Goal: Consume media (video, audio): Consume media (video, audio)

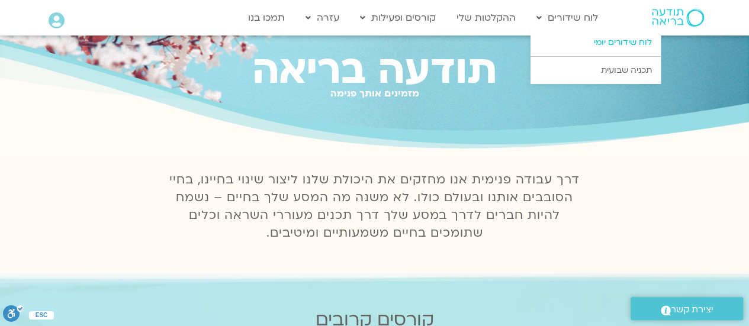
click at [595, 42] on link "לוח שידורים יומי" at bounding box center [596, 42] width 130 height 27
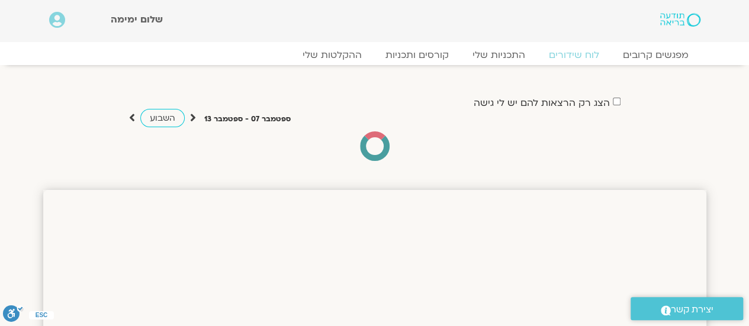
click at [595, 42] on div "מפגשים קרובים לוח שידורים התכניות שלי קורסים ותכניות ההקלטות שלי מפגשים קרובים …" at bounding box center [374, 53] width 675 height 23
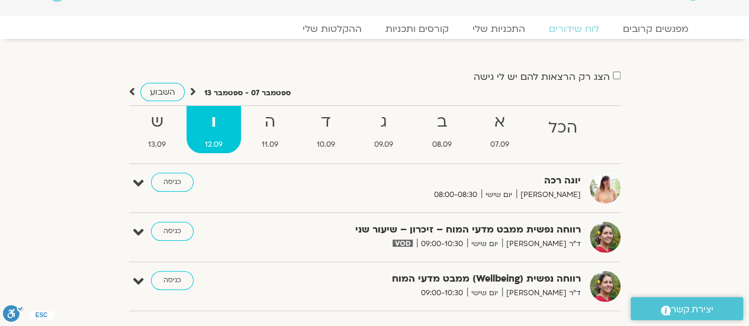
scroll to position [24, 0]
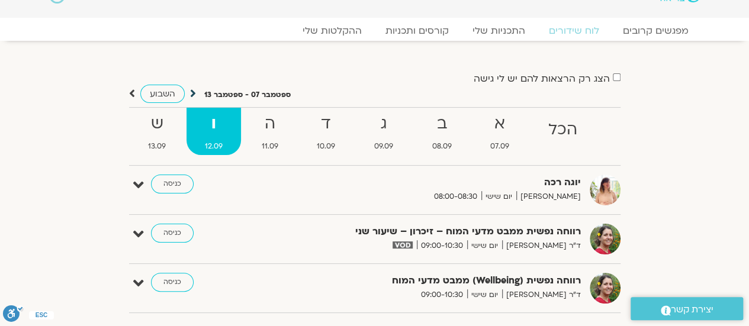
click at [191, 92] on icon at bounding box center [193, 94] width 6 height 12
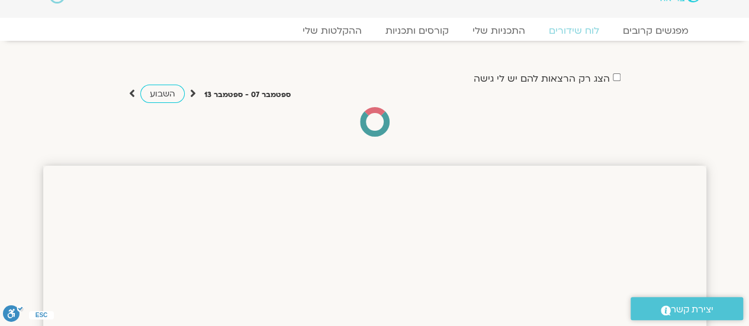
click at [244, 76] on div "הצג רק הרצאות להם יש לי גישה" at bounding box center [375, 78] width 492 height 16
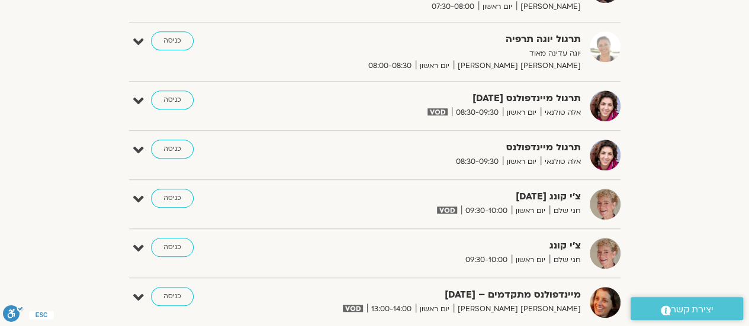
scroll to position [0, 0]
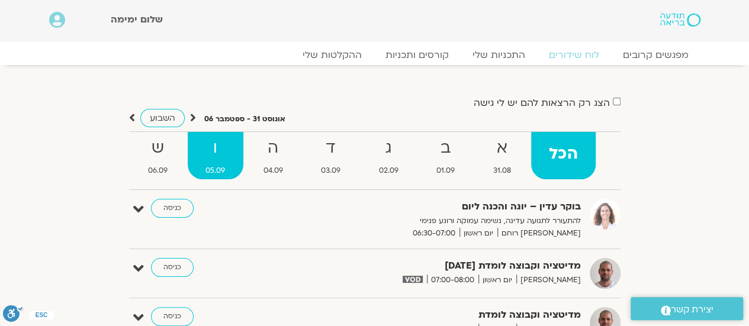
click at [216, 144] on strong "ו" at bounding box center [216, 148] width 56 height 27
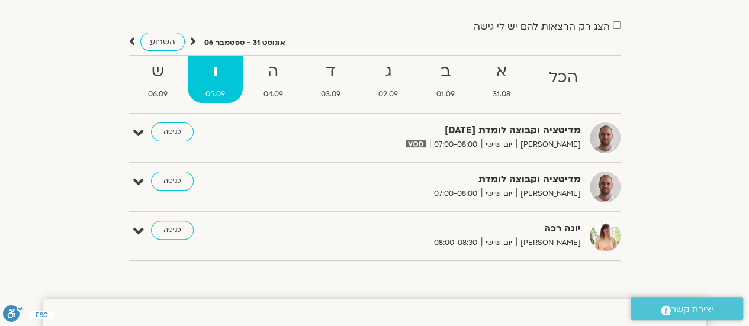
scroll to position [40, 0]
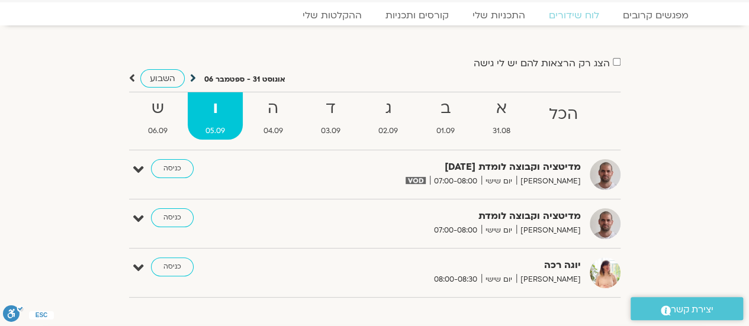
click at [191, 76] on icon at bounding box center [193, 78] width 6 height 12
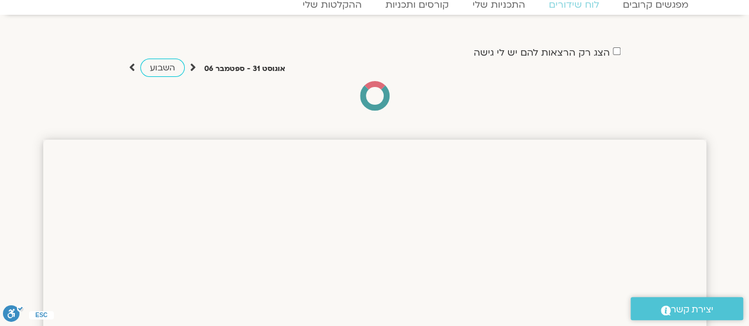
scroll to position [2, 0]
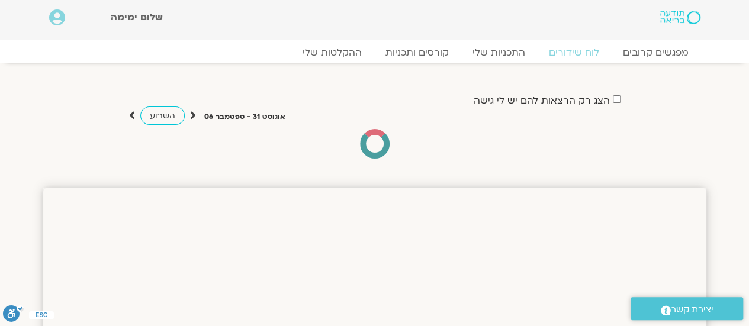
click at [745, 52] on section "מפגשים קרובים לוח שידורים התכניות שלי קורסים ותכניות ההקלטות שלי מפגשים קרובים …" at bounding box center [374, 51] width 749 height 23
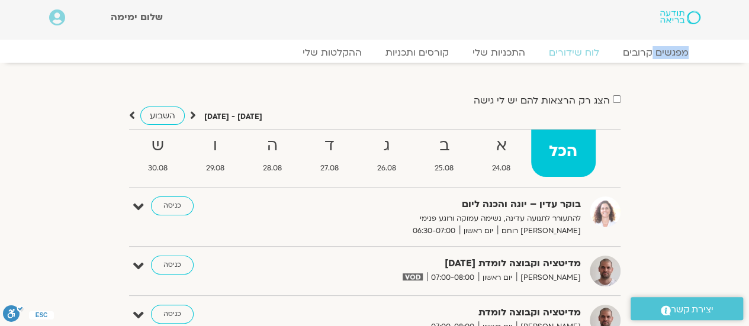
click at [745, 52] on section "מפגשים קרובים לוח שידורים התכניות שלי קורסים ותכניות ההקלטות שלי מפגשים קרובים …" at bounding box center [374, 51] width 749 height 23
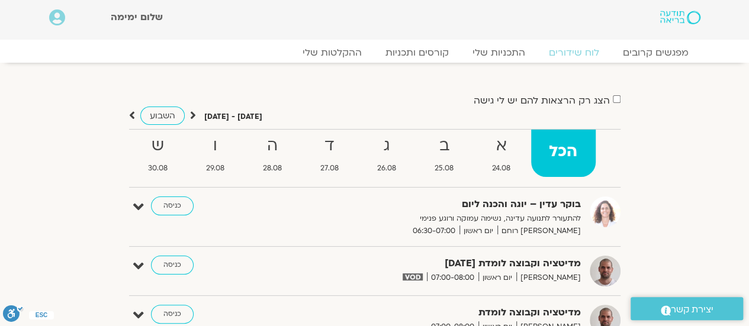
click at [745, 52] on section "מפגשים קרובים לוח שידורים התכניות שלי קורסים ותכניות ההקלטות שלי מפגשים קרובים …" at bounding box center [374, 51] width 749 height 23
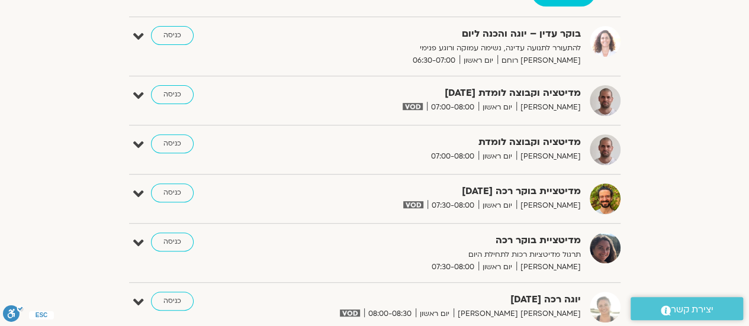
scroll to position [0, 0]
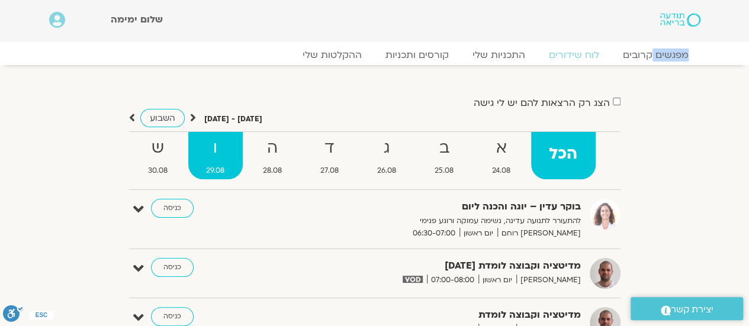
click at [213, 152] on strong "ו" at bounding box center [215, 148] width 54 height 27
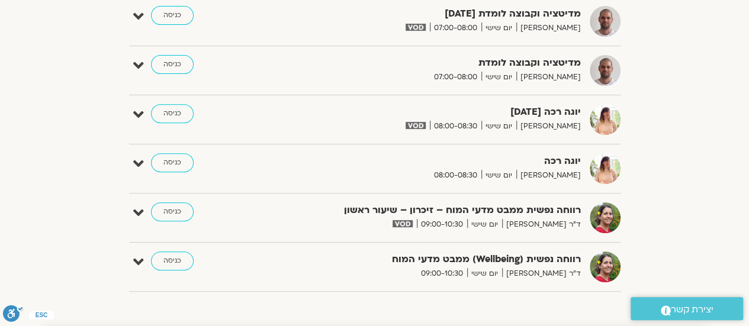
scroll to position [188, 0]
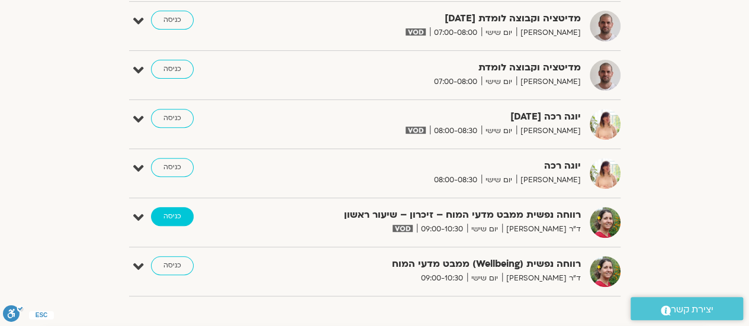
click at [168, 214] on link "כניסה" at bounding box center [172, 216] width 43 height 19
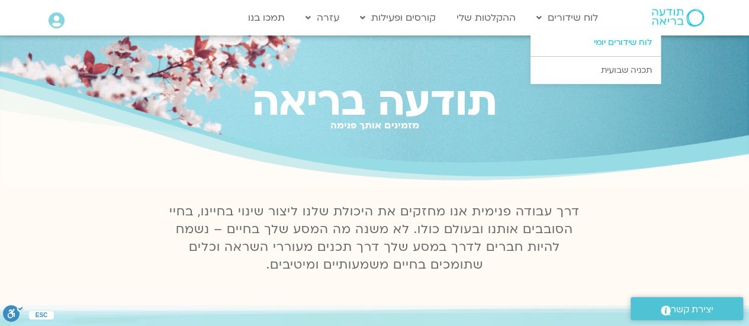
click at [613, 41] on link "לוח שידורים יומי" at bounding box center [596, 42] width 130 height 27
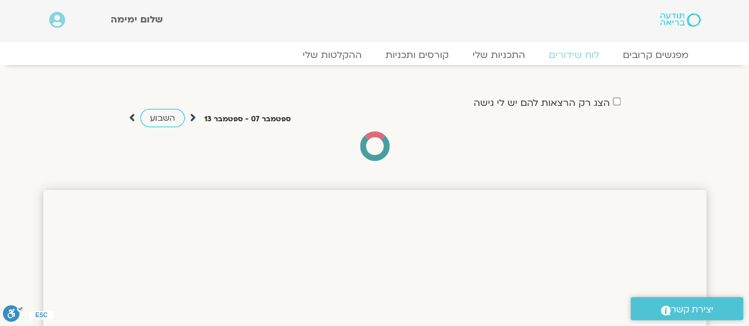
click at [191, 119] on icon at bounding box center [193, 118] width 6 height 12
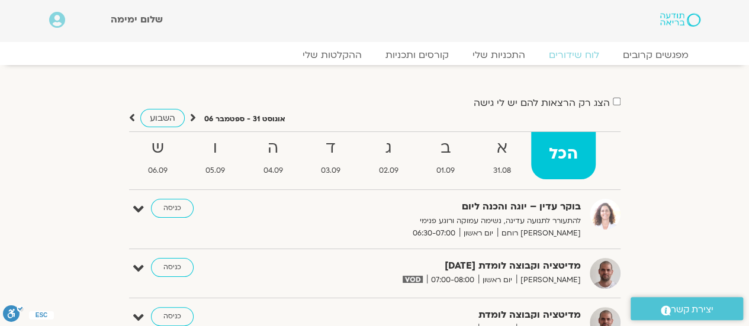
click at [193, 118] on icon at bounding box center [193, 118] width 6 height 12
click at [193, 117] on icon at bounding box center [193, 118] width 6 height 12
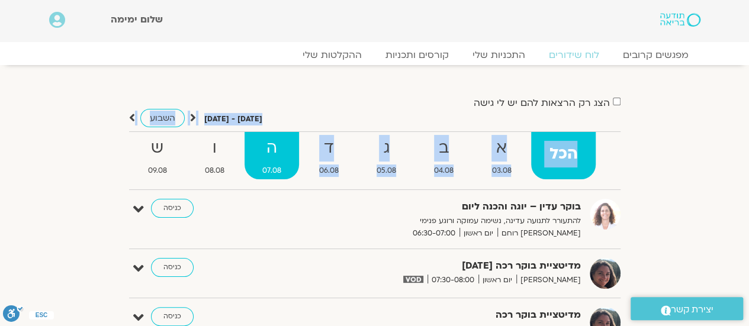
drag, startPoint x: 416, startPoint y: 96, endPoint x: 276, endPoint y: 145, distance: 148.2
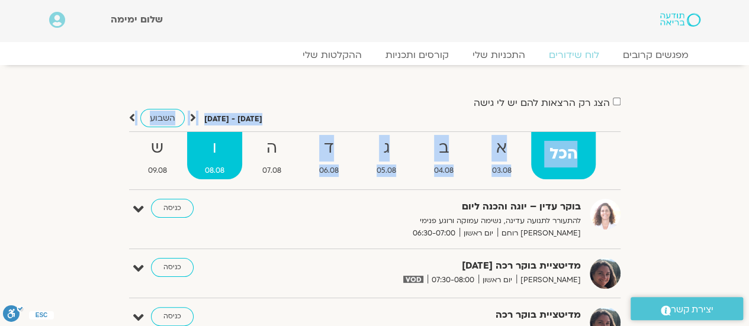
click at [217, 165] on span "08.08" at bounding box center [214, 171] width 55 height 12
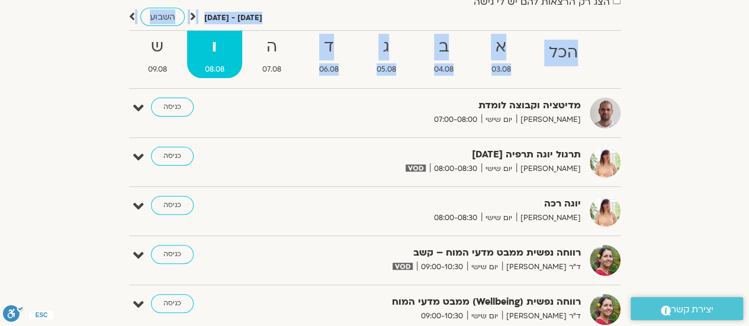
scroll to position [72, 0]
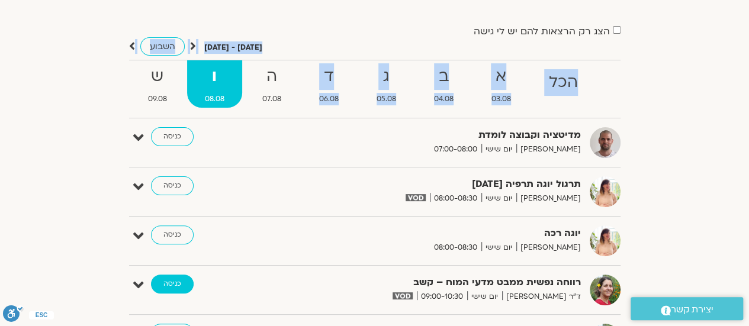
click at [174, 279] on link "כניסה" at bounding box center [172, 284] width 43 height 19
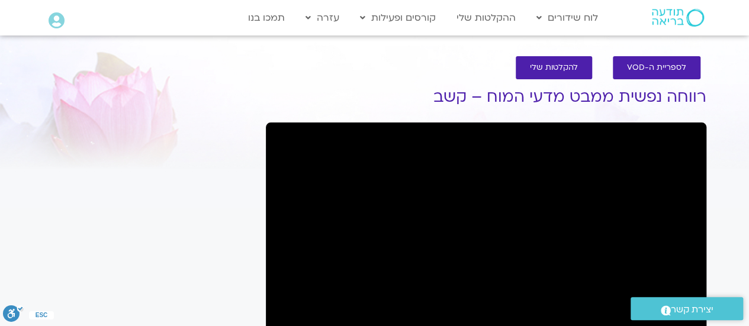
drag, startPoint x: 0, startPoint y: 0, endPoint x: 396, endPoint y: 80, distance: 403.7
click at [396, 80] on div "לספריית ה-VOD להקלטות שלי" at bounding box center [486, 67] width 429 height 35
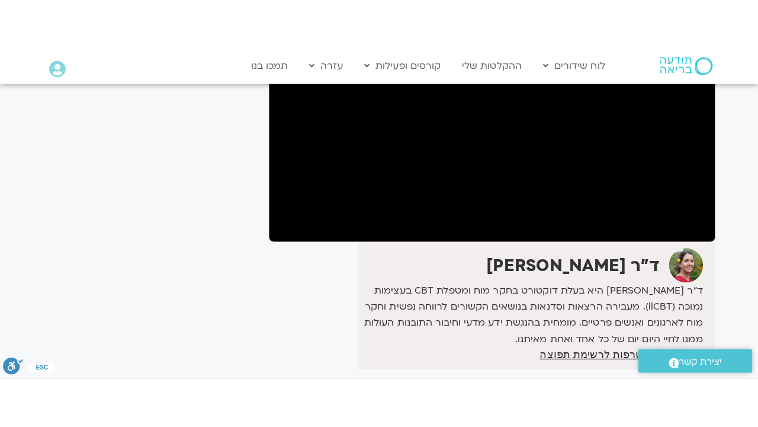
scroll to position [195, 0]
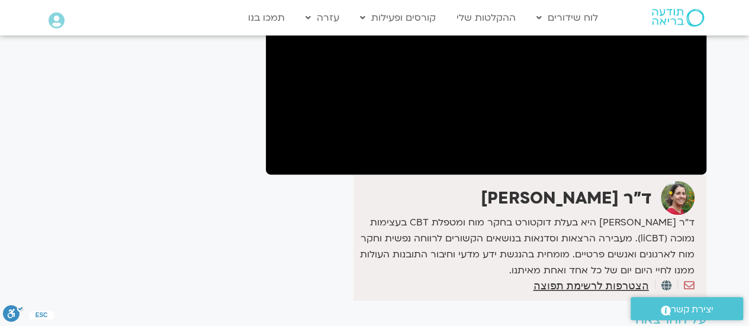
click at [719, 177] on section "לספריית ה-VOD להקלטות שלי רווחה נפשית ממבט מדעי המוח – קשב ד"ר [PERSON_NAME] ד״…" at bounding box center [374, 120] width 749 height 542
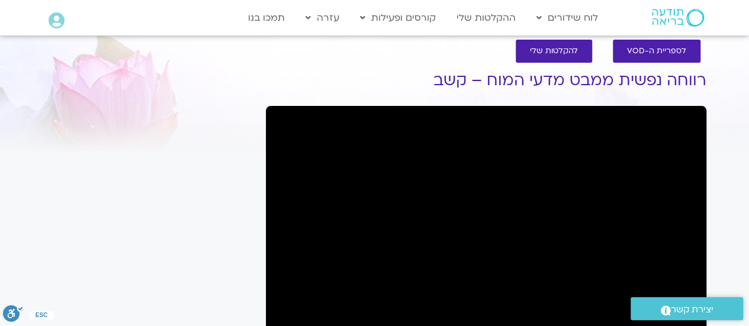
scroll to position [18, 0]
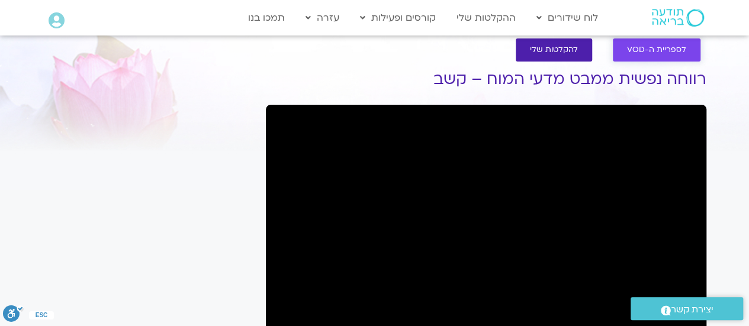
click at [671, 50] on span "לספריית ה-VOD" at bounding box center [656, 50] width 59 height 9
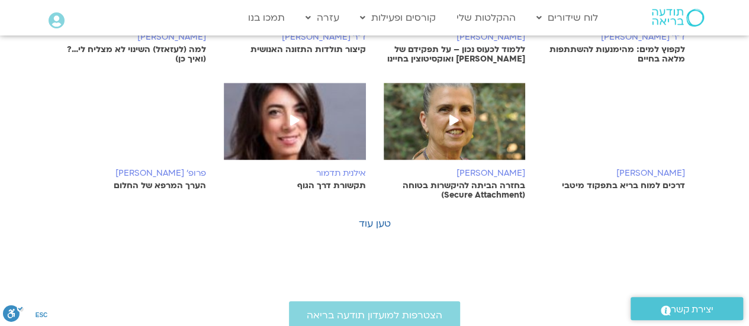
scroll to position [416, 0]
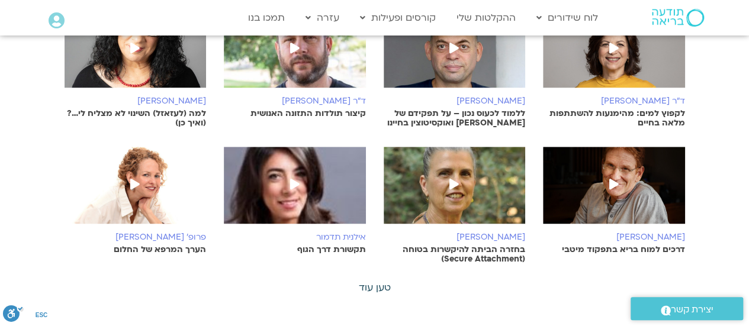
click at [372, 281] on link "טען עוד" at bounding box center [375, 287] width 32 height 13
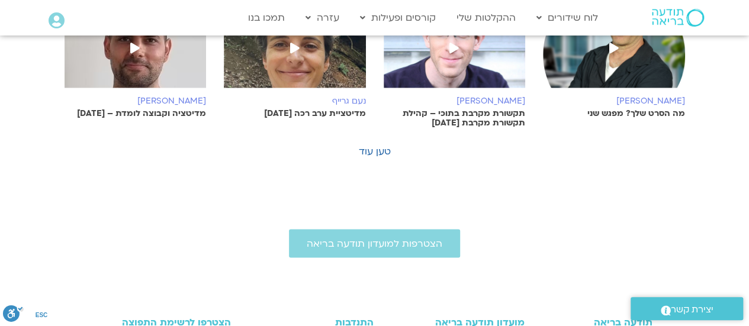
scroll to position [963, 0]
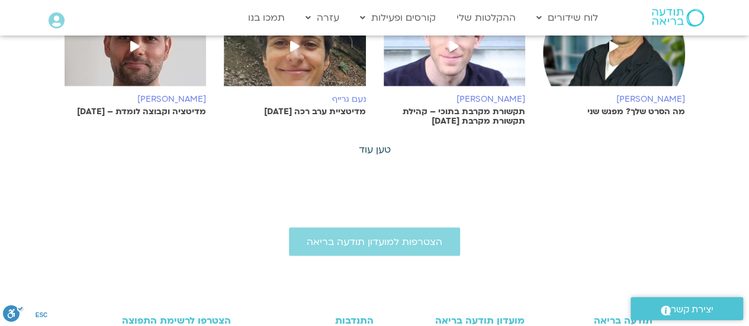
click at [383, 143] on link "טען עוד" at bounding box center [375, 149] width 32 height 13
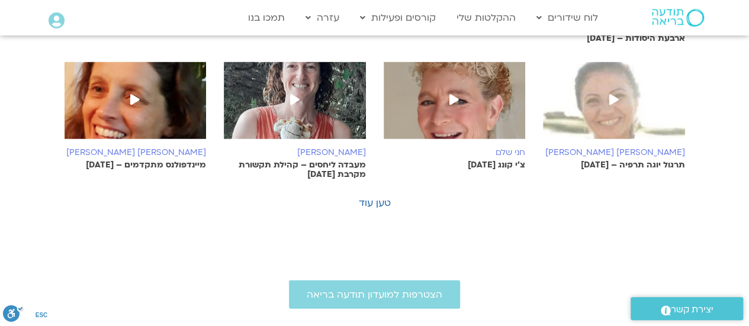
scroll to position [1321, 0]
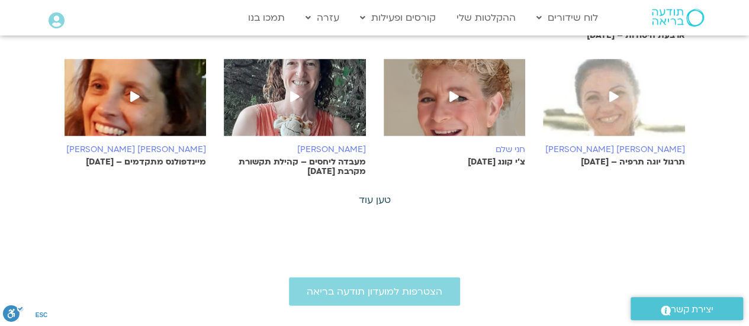
click at [370, 194] on link "טען עוד" at bounding box center [375, 200] width 32 height 13
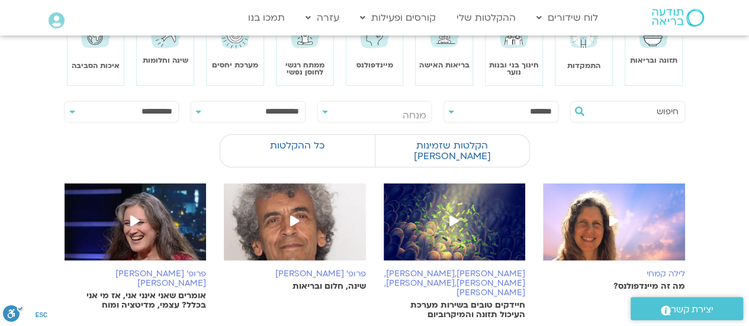
scroll to position [79, 0]
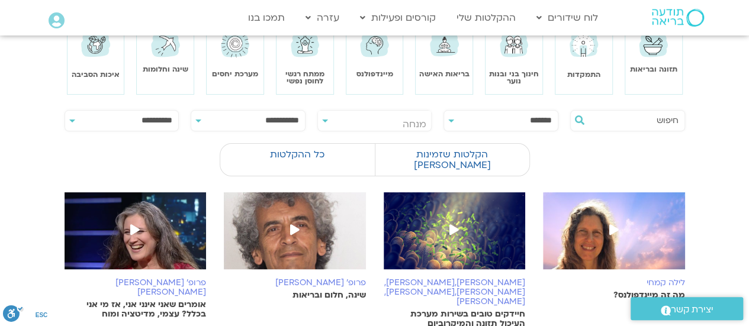
click at [688, 42] on section "תזונה ובריאות התמקדות חינוך בני ובנות נוער בריאות האישה מיינדפולנס ממתח רגשי לח…" at bounding box center [374, 59] width 749 height 70
click at [598, 42] on link "לוח שידורים יומי" at bounding box center [596, 42] width 130 height 27
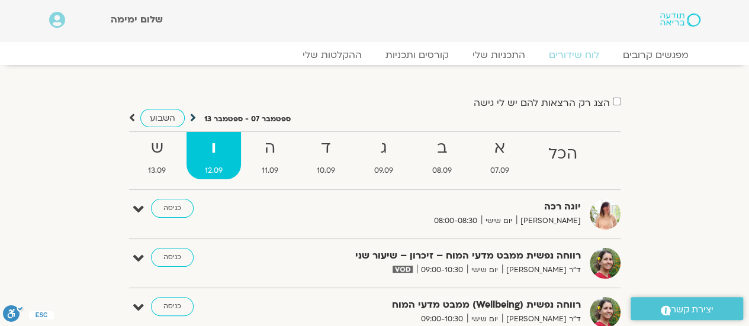
click at [192, 117] on icon at bounding box center [193, 118] width 6 height 12
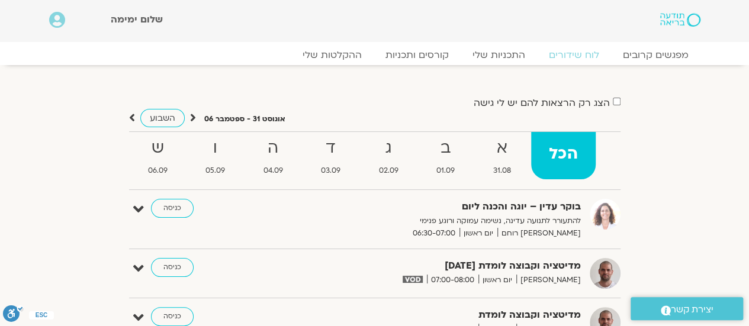
click at [192, 117] on icon at bounding box center [193, 118] width 6 height 12
drag, startPoint x: 192, startPoint y: 117, endPoint x: 242, endPoint y: 89, distance: 56.7
click at [193, 116] on icon at bounding box center [193, 118] width 6 height 12
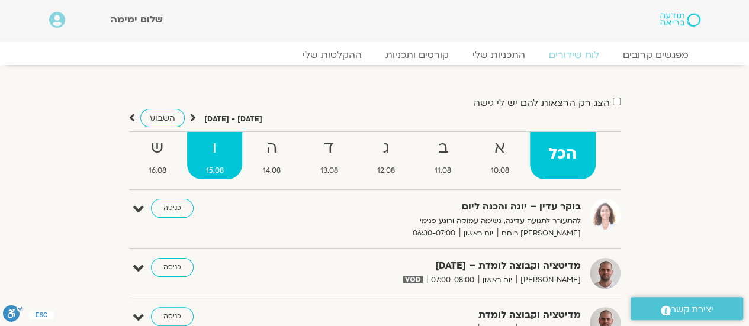
click at [212, 166] on span "15.08" at bounding box center [214, 171] width 55 height 12
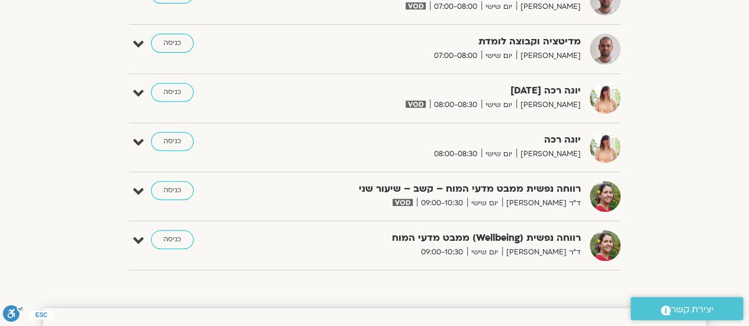
scroll to position [219, 0]
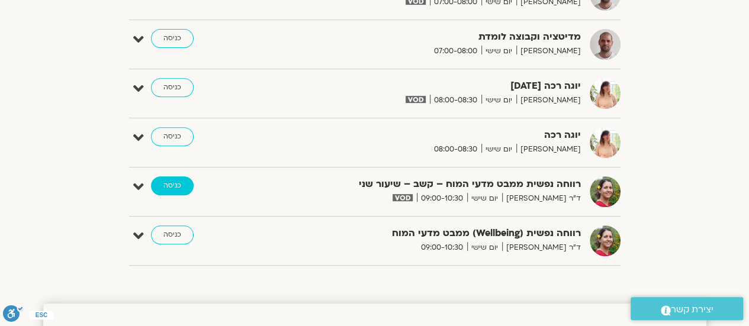
click at [162, 190] on link "כניסה" at bounding box center [172, 186] width 43 height 19
